Goal: Information Seeking & Learning: Learn about a topic

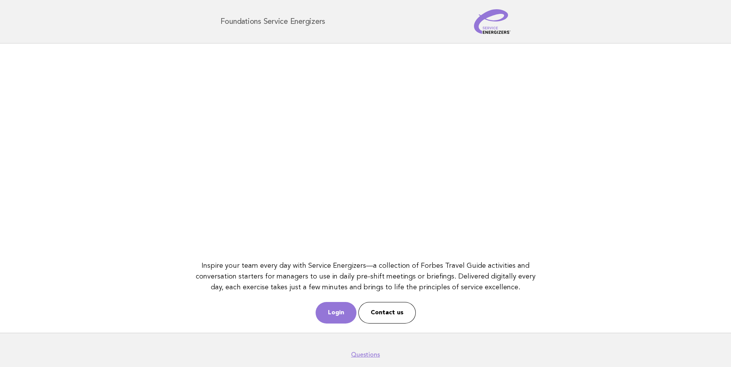
scroll to position [34, 0]
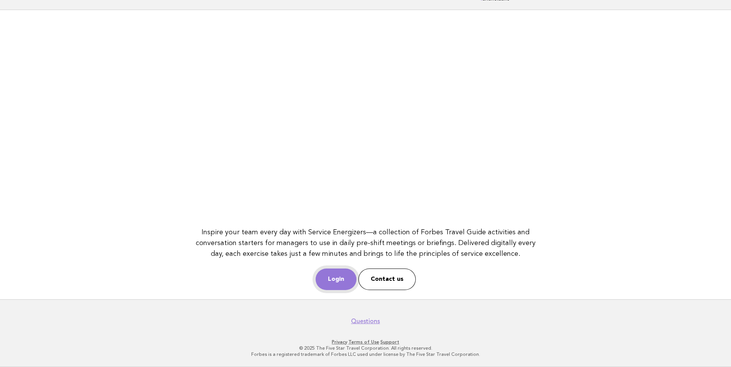
click at [334, 284] on link "Login" at bounding box center [335, 280] width 41 height 22
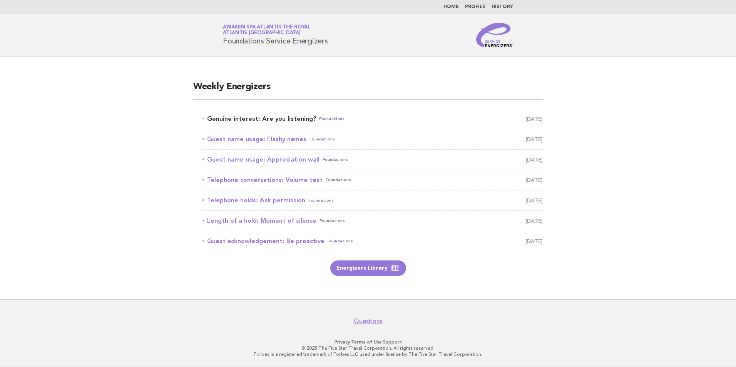
click at [277, 118] on link "Genuine interest: Are you listening? Foundations August 16" at bounding box center [373, 119] width 340 height 11
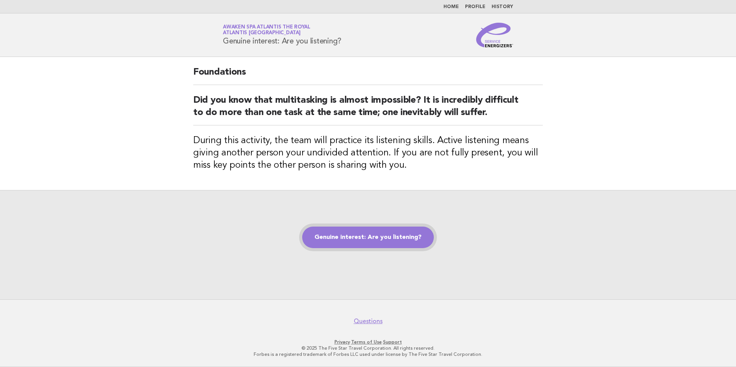
click at [380, 241] on link "Genuine interest: Are you listening?" at bounding box center [368, 238] width 132 height 22
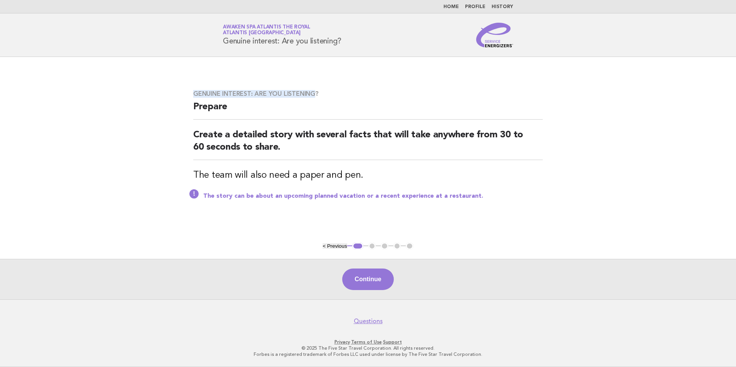
drag, startPoint x: 194, startPoint y: 93, endPoint x: 314, endPoint y: 96, distance: 119.4
click at [314, 96] on h3 "Genuine interest: Are you listening?" at bounding box center [368, 94] width 350 height 8
copy h3 "Genuine interest: Are you listening"
click at [368, 282] on button "Continue" at bounding box center [367, 280] width 51 height 22
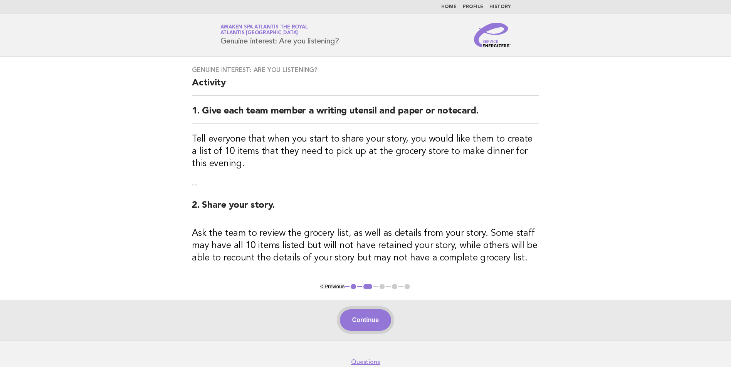
click at [372, 315] on button "Continue" at bounding box center [365, 321] width 51 height 22
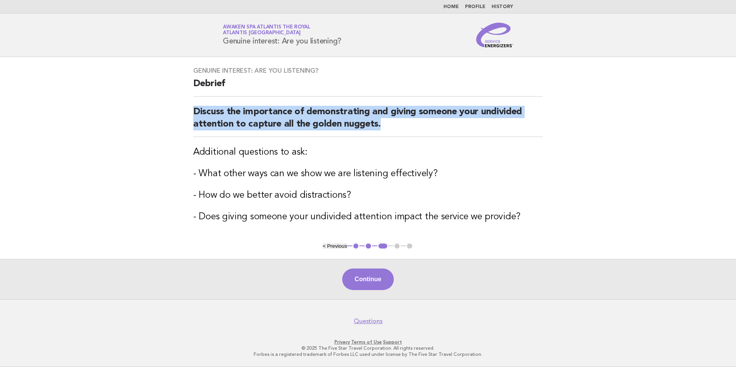
drag, startPoint x: 196, startPoint y: 109, endPoint x: 385, endPoint y: 122, distance: 189.6
click at [385, 122] on h2 "Discuss the importance of demonstrating and giving someone your undivided atten…" at bounding box center [368, 121] width 350 height 31
copy h2 "Discuss the importance of demonstrating and giving someone your undivided atten…"
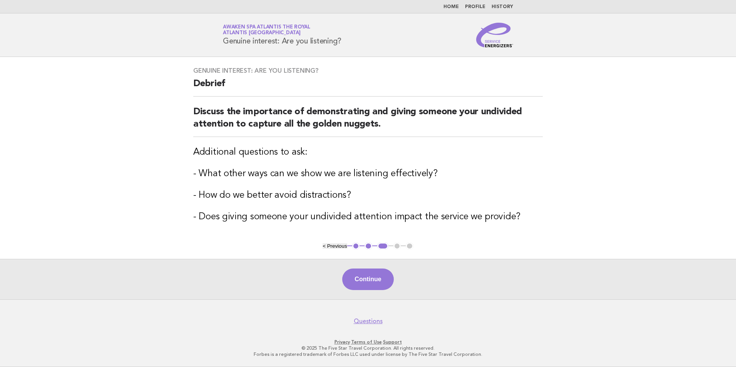
drag, startPoint x: 466, startPoint y: 232, endPoint x: 389, endPoint y: 210, distance: 80.5
click at [466, 232] on div "Genuine interest: Are you listening? Debrief Discuss the importance of demonstr…" at bounding box center [368, 150] width 368 height 184
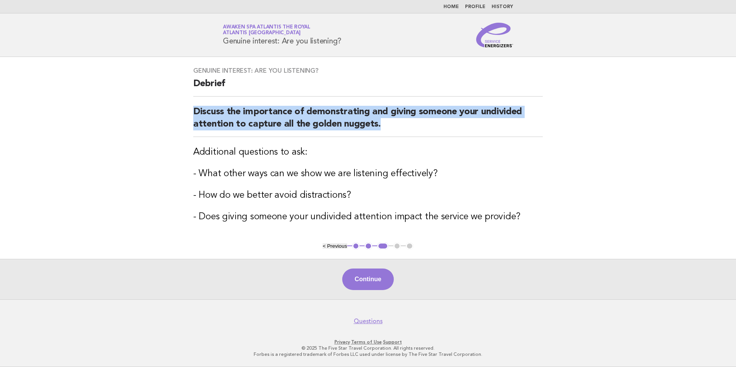
drag, startPoint x: 194, startPoint y: 113, endPoint x: 425, endPoint y: 126, distance: 231.4
click at [425, 126] on h2 "Discuss the importance of demonstrating and giving someone your undivided atten…" at bounding box center [368, 121] width 350 height 31
copy h2 "Discuss the importance of demonstrating and giving someone your undivided atten…"
